Goal: Navigation & Orientation: Find specific page/section

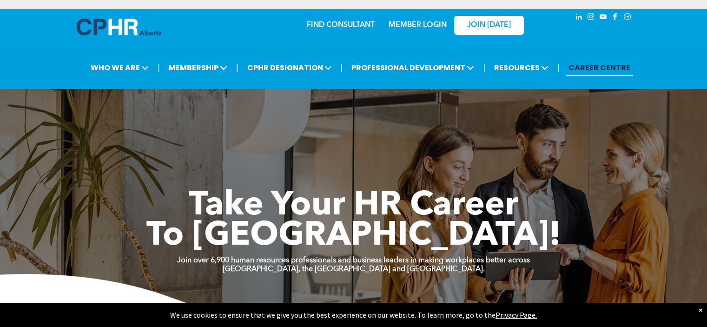
drag, startPoint x: 0, startPoint y: 0, endPoint x: 398, endPoint y: 144, distance: 423.3
click at [398, 144] on div "Take Your HR Career To New Heights! Join over 6,900 human resources professiona…" at bounding box center [353, 207] width 707 height 311
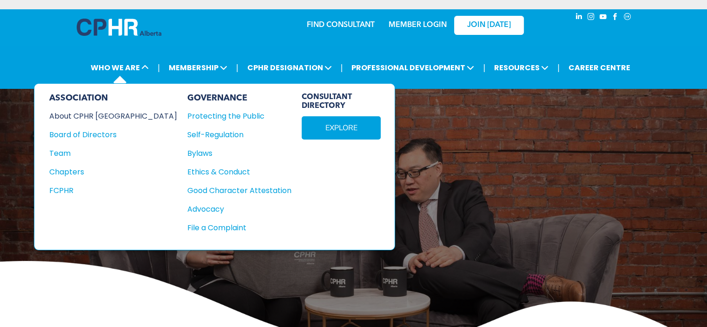
click at [80, 115] on div "About CPHR [GEOGRAPHIC_DATA]" at bounding box center [106, 116] width 115 height 12
